Goal: Find specific page/section: Find specific page/section

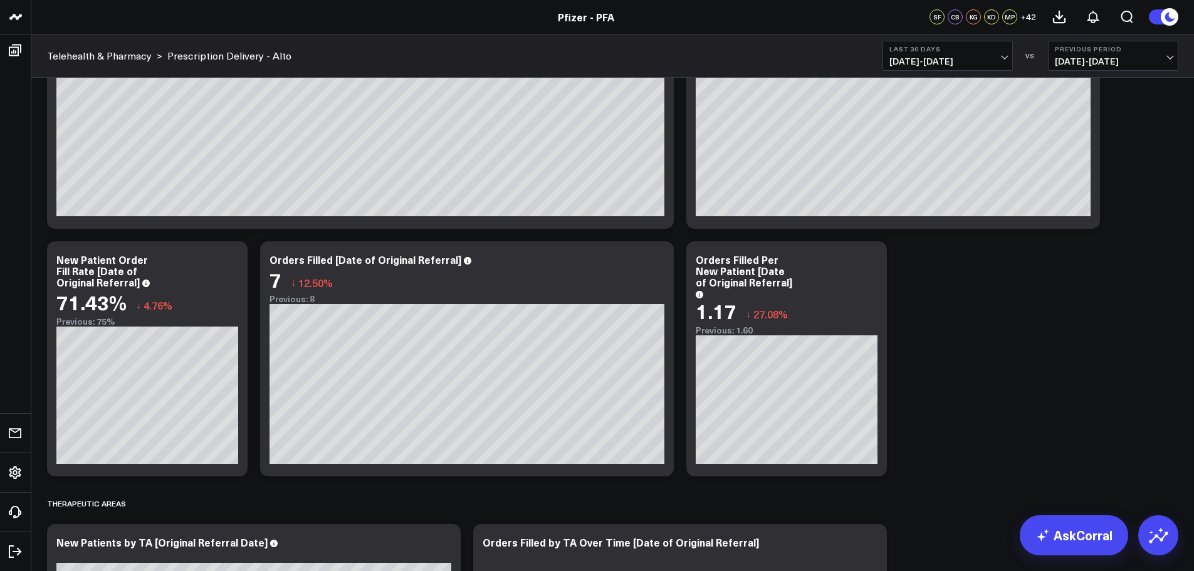
scroll to position [125, 0]
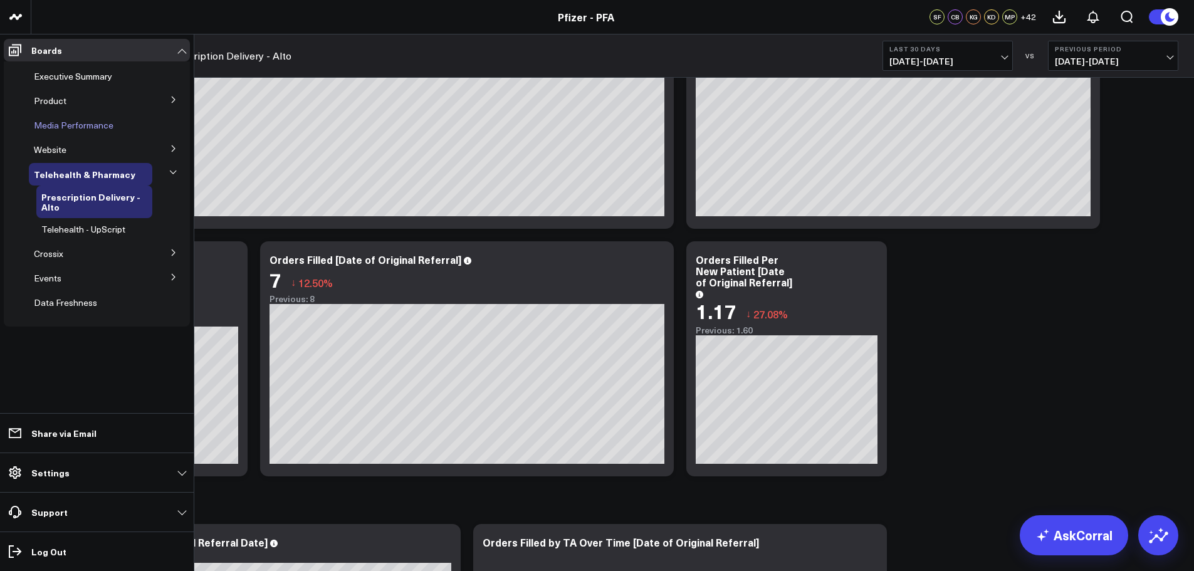
click at [78, 125] on span "Media Performance" at bounding box center [74, 125] width 80 height 12
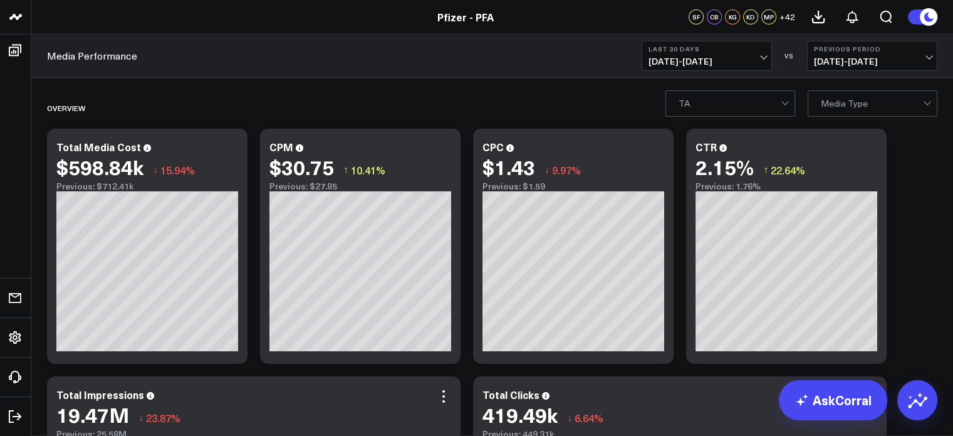
scroll to position [251, 0]
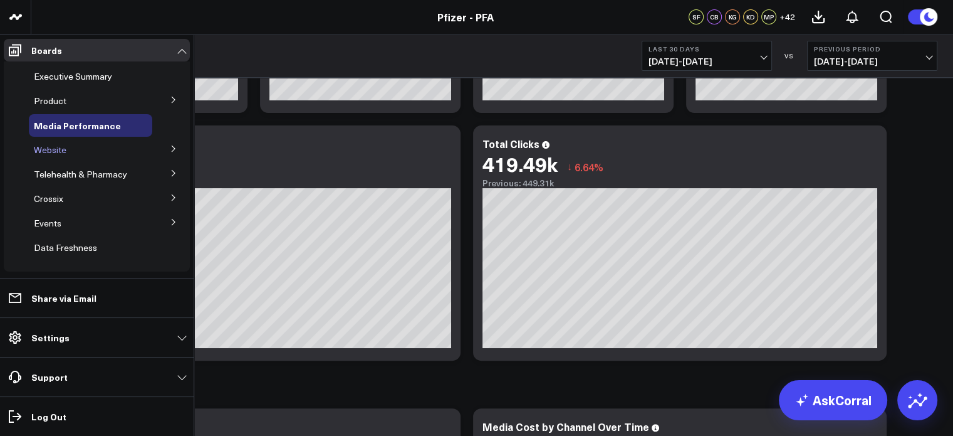
click at [69, 151] on div "Website" at bounding box center [90, 150] width 123 height 23
click at [165, 152] on button at bounding box center [173, 148] width 33 height 19
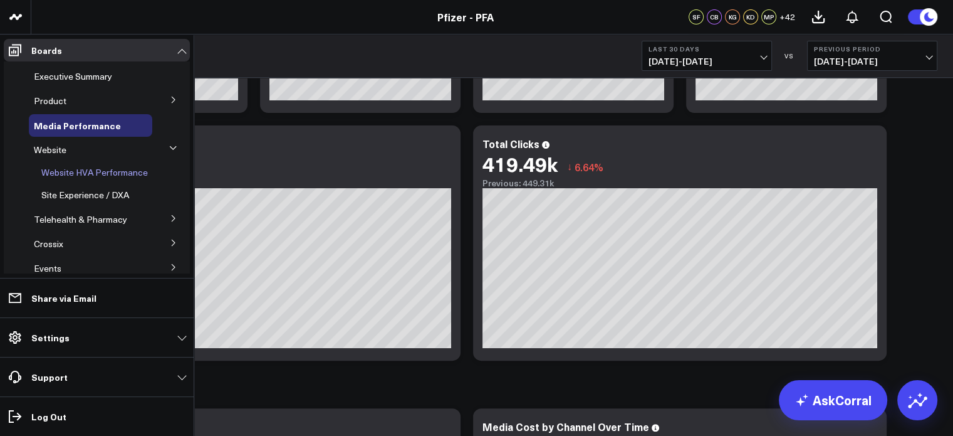
click at [124, 172] on span "Website HVA Performance" at bounding box center [94, 172] width 107 height 12
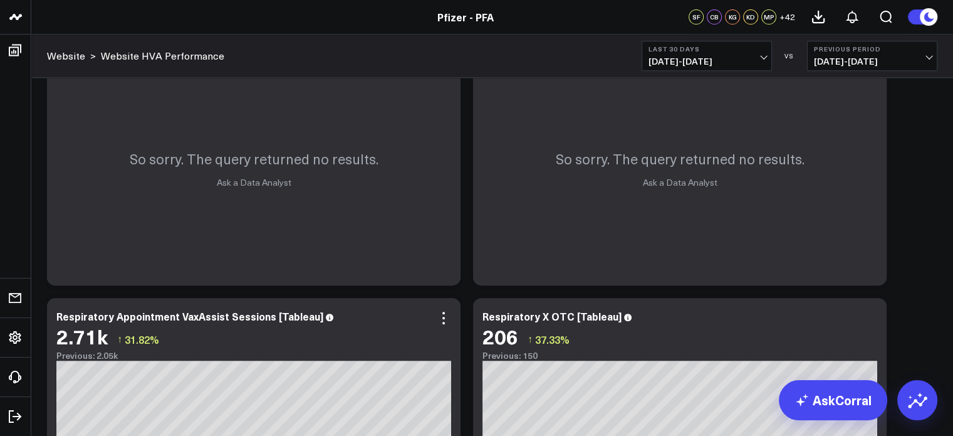
scroll to position [742, 0]
